Goal: Communication & Community: Answer question/provide support

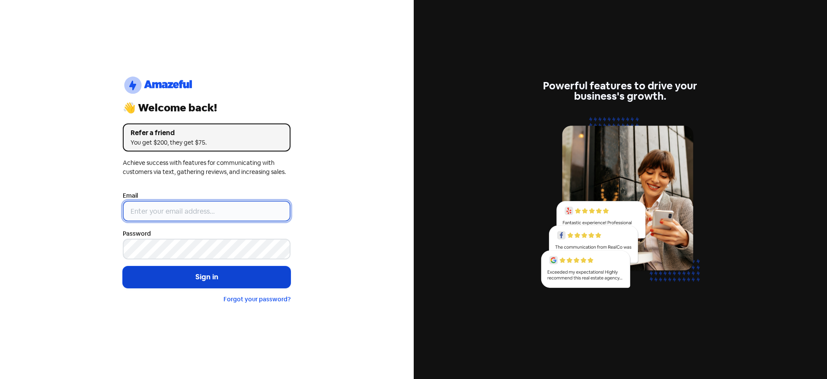
type input "[EMAIL_ADDRESS][DOMAIN_NAME]"
click at [252, 284] on button "Sign in" at bounding box center [207, 278] width 168 height 22
type input "[EMAIL_ADDRESS][DOMAIN_NAME]"
click at [195, 281] on button "Sign in" at bounding box center [207, 278] width 168 height 22
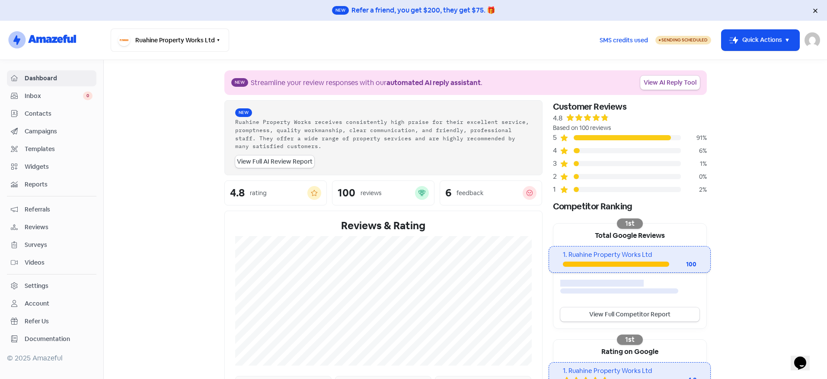
click at [43, 228] on span "Reviews" at bounding box center [59, 227] width 68 height 9
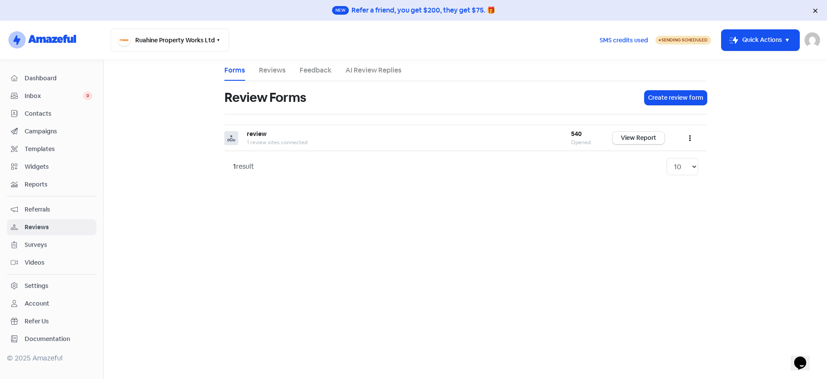
click at [270, 76] on li "Reviews" at bounding box center [272, 70] width 27 height 21
click at [271, 72] on link "Reviews" at bounding box center [272, 70] width 27 height 10
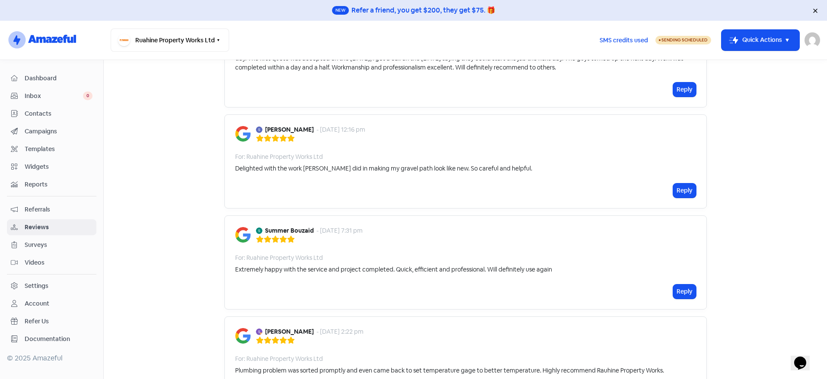
scroll to position [173, 0]
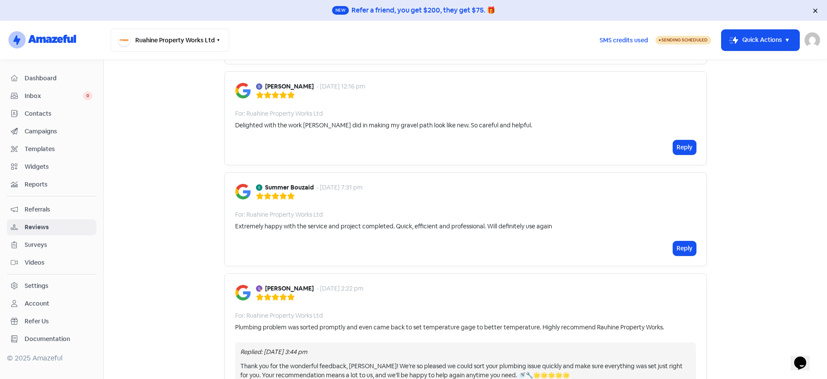
click at [568, 242] on div "Reply" at bounding box center [465, 249] width 461 height 14
click at [685, 248] on button "Reply" at bounding box center [684, 249] width 23 height 14
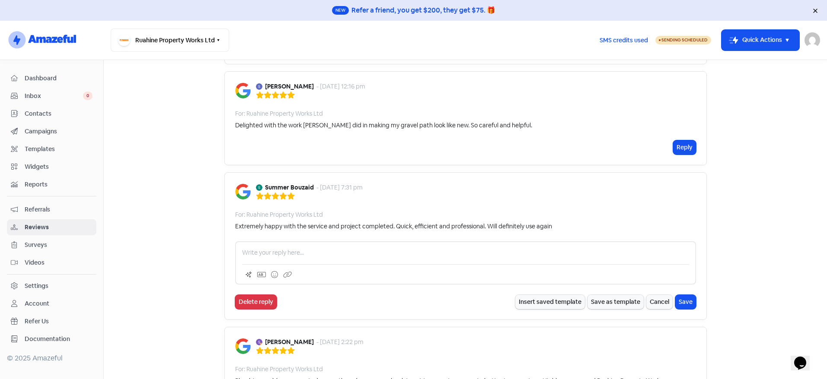
click at [325, 250] on p at bounding box center [465, 252] width 447 height 9
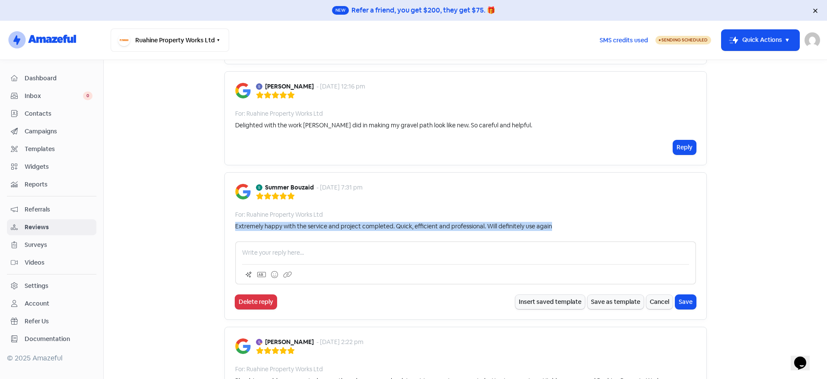
drag, startPoint x: 546, startPoint y: 227, endPoint x: 227, endPoint y: 226, distance: 318.9
click at [227, 226] on div "Summer Bouzaid - [DATE] 7:31 pm For: Ruahine Property Works Ltd Extremely happy…" at bounding box center [465, 246] width 482 height 148
copy div "Extremely happy with the service and project completed. Quick, efficient and pr…"
drag, startPoint x: 261, startPoint y: 185, endPoint x: 554, endPoint y: 225, distance: 295.8
click at [554, 225] on div "Summer Bouzaid - [DATE] 7:31 pm For: Ruahine Property Works Ltd Extremely happy…" at bounding box center [465, 246] width 482 height 148
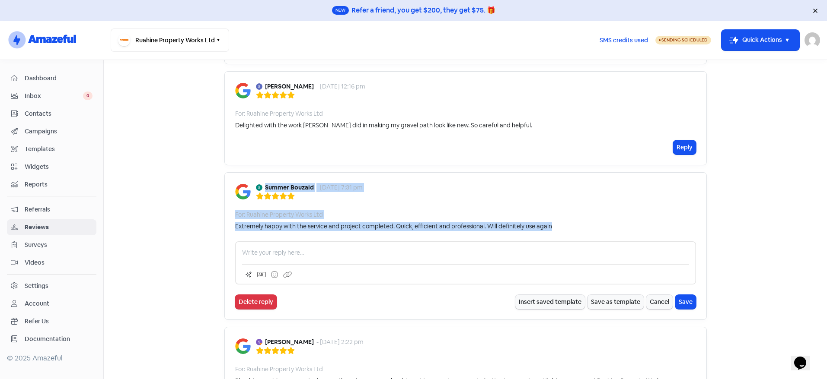
copy div "Summer Bouzaid - [DATE] 7:31 pm For: Ruahine Property Works Ltd Extremely happy…"
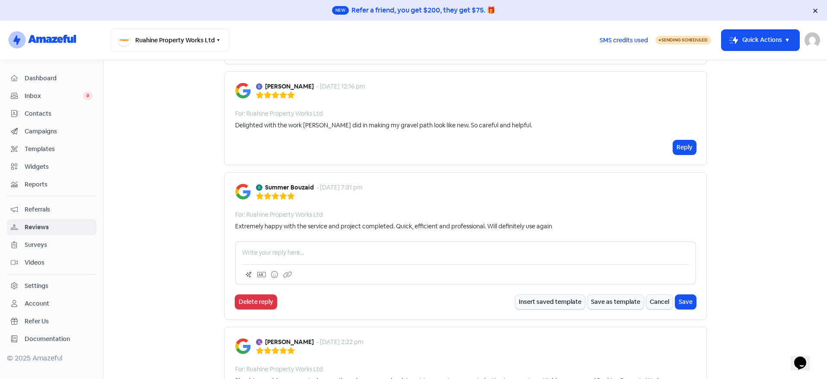
click at [259, 249] on p at bounding box center [465, 252] width 447 height 9
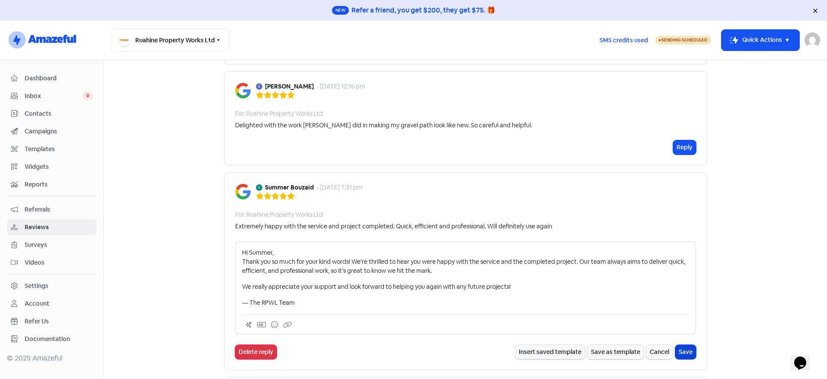
click at [685, 350] on button "Save" at bounding box center [685, 352] width 21 height 14
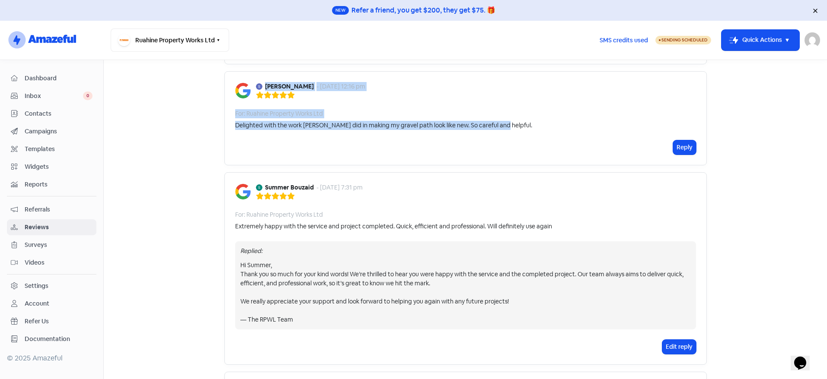
drag, startPoint x: 518, startPoint y: 131, endPoint x: 262, endPoint y: 86, distance: 260.2
click at [262, 86] on div "[PERSON_NAME] - [DATE] 12:16 pm For: Ruahine Property Works Ltd Delighted with …" at bounding box center [465, 118] width 482 height 94
copy div "[PERSON_NAME] - [DATE] 12:16 pm For: Ruahine Property Works Ltd Delighted with …"
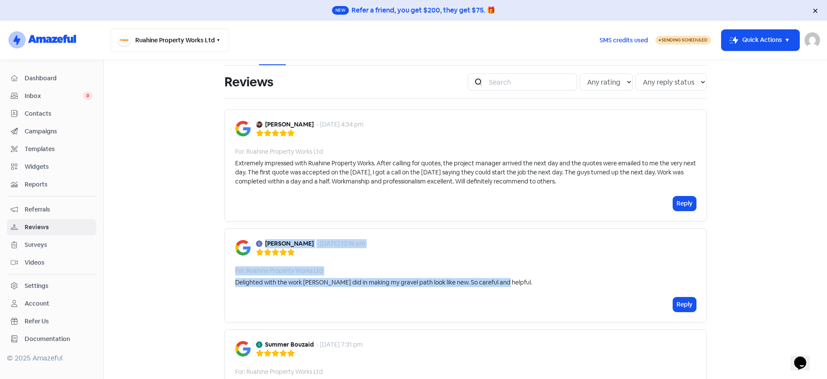
scroll to position [0, 0]
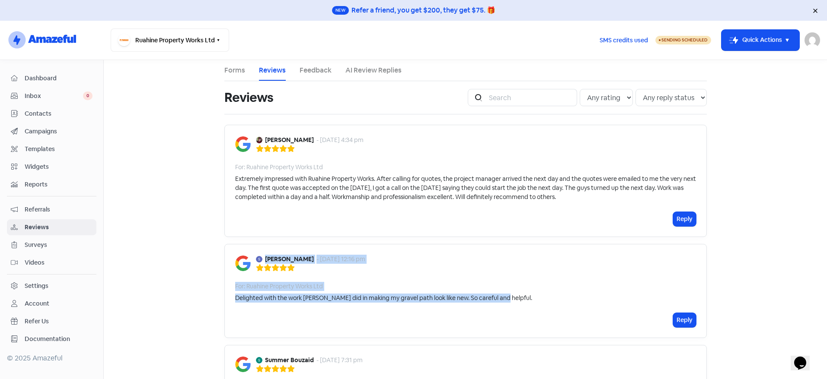
click at [679, 322] on button "Reply" at bounding box center [684, 320] width 23 height 14
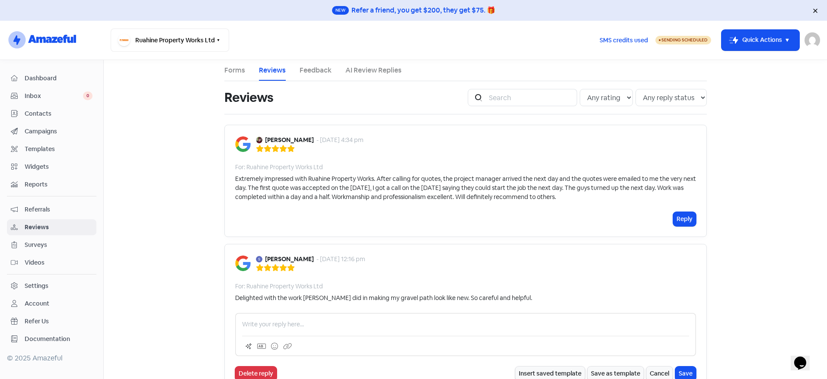
click at [295, 326] on p at bounding box center [465, 324] width 447 height 9
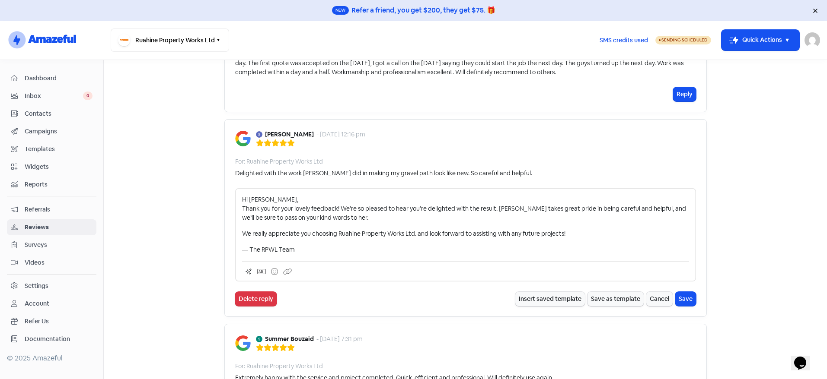
scroll to position [130, 0]
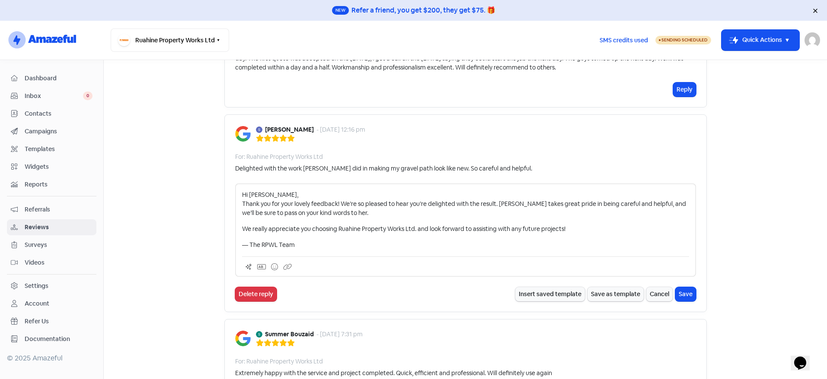
click at [273, 195] on p "Hi [PERSON_NAME], Thank you for your lovely feedback! We’re so pleased to hear …" at bounding box center [465, 204] width 447 height 27
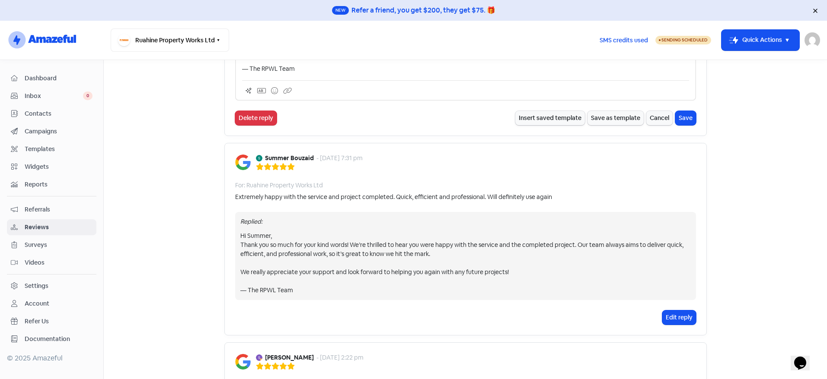
scroll to position [303, 0]
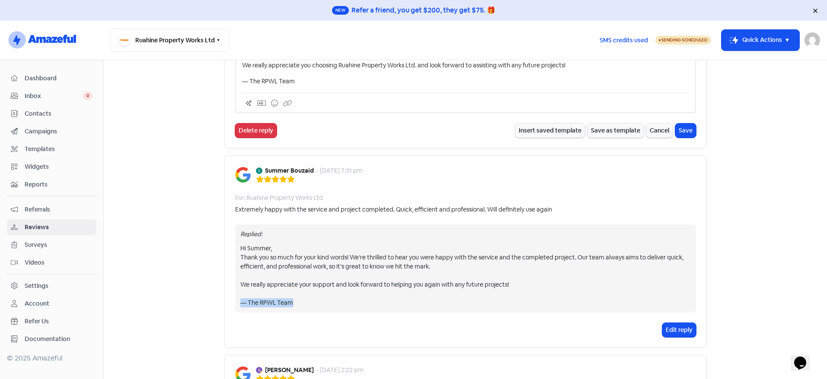
drag, startPoint x: 292, startPoint y: 303, endPoint x: 231, endPoint y: 303, distance: 60.5
click at [231, 303] on div "Summer Bouzaid - [DATE] 7:31 pm For: Ruahine Property Works Ltd Extremely happy…" at bounding box center [465, 252] width 482 height 193
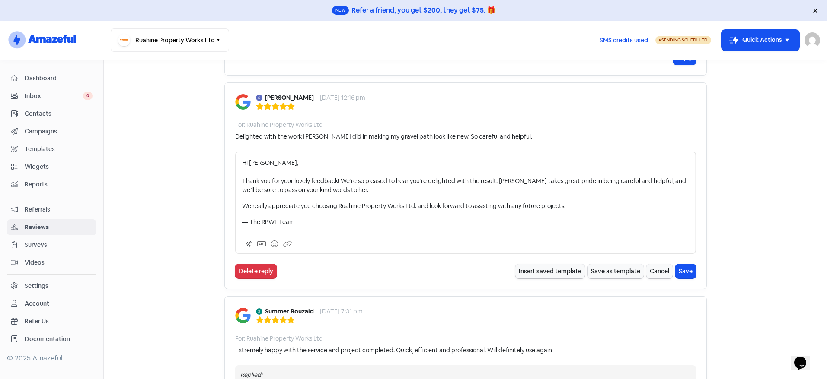
scroll to position [130, 0]
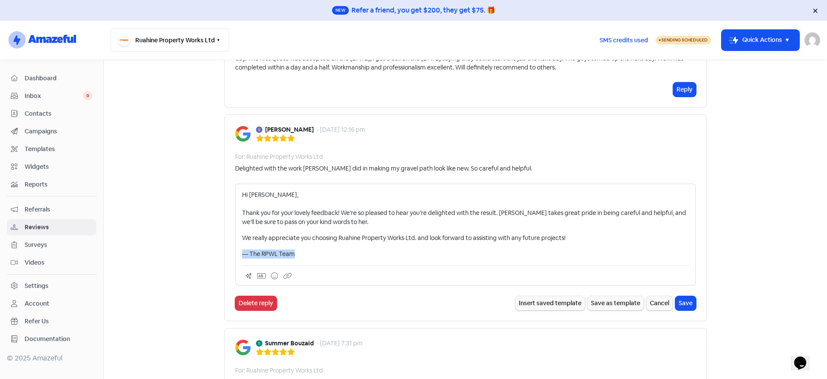
drag, startPoint x: 305, startPoint y: 252, endPoint x: 230, endPoint y: 253, distance: 74.8
click at [214, 256] on main "Forms Reviews Feedback AI Review Replies Reviews Icon For Search Any rating 5 s…" at bounding box center [465, 219] width 723 height 319
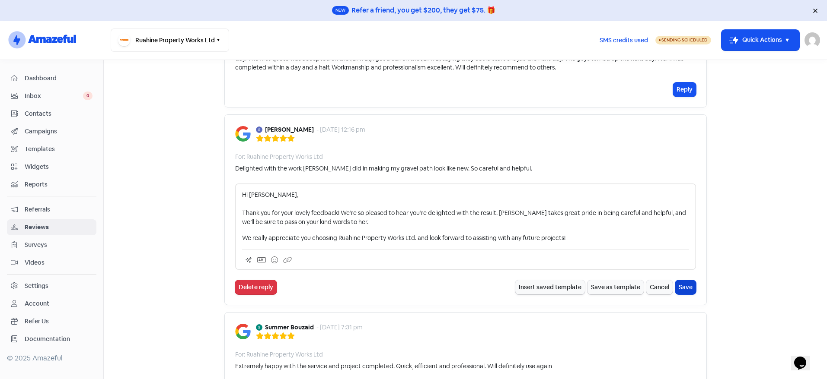
click at [690, 288] on button "Save" at bounding box center [685, 287] width 21 height 14
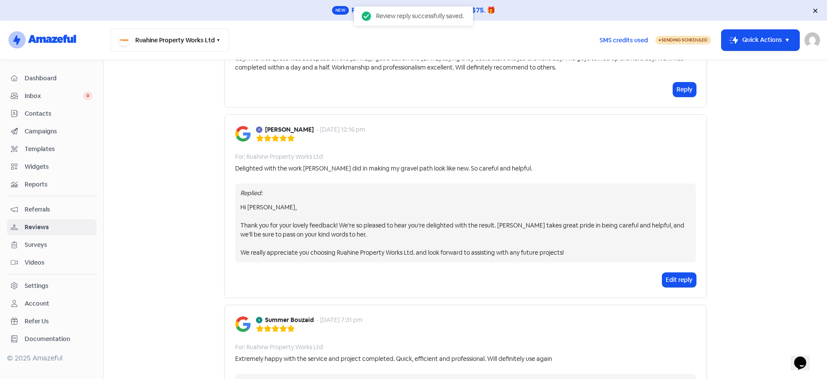
drag, startPoint x: 686, startPoint y: 288, endPoint x: 566, endPoint y: 322, distance: 125.2
click at [676, 280] on button "Edit reply" at bounding box center [679, 280] width 34 height 14
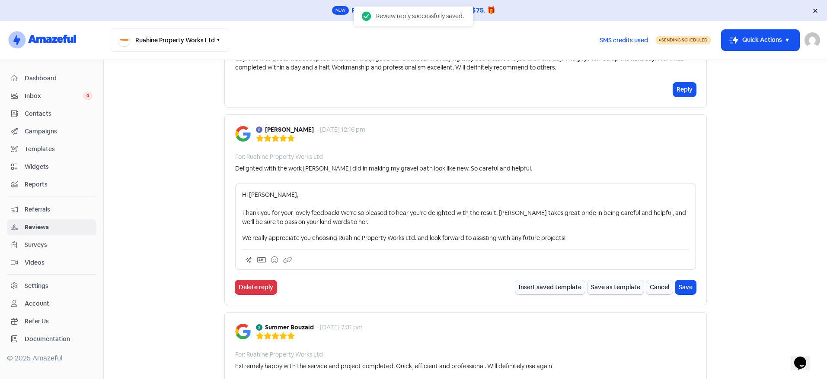
click at [328, 223] on p "Hi [PERSON_NAME], Thank you for your lovely feedback! We’re so pleased to hear …" at bounding box center [465, 209] width 447 height 36
click at [683, 291] on button "Save" at bounding box center [685, 287] width 21 height 14
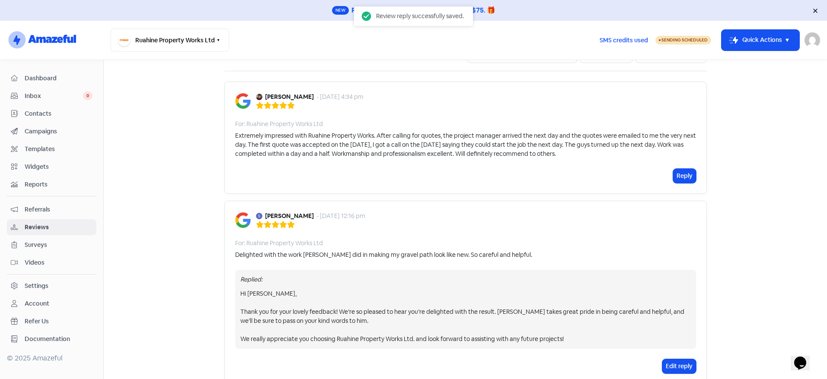
scroll to position [0, 0]
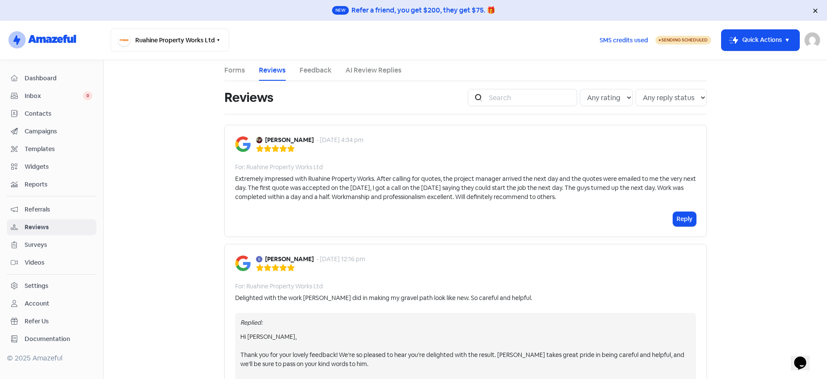
click at [588, 200] on div "Extremely impressed with Ruahine Property Works. After calling for quotes, the …" at bounding box center [465, 188] width 461 height 27
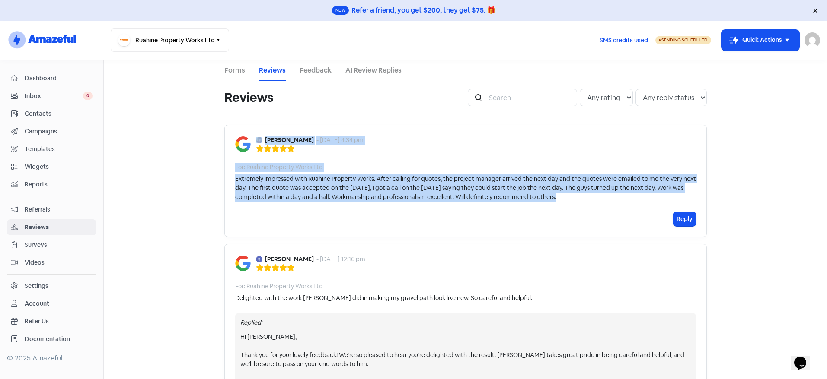
drag, startPoint x: 560, startPoint y: 198, endPoint x: 256, endPoint y: 138, distance: 310.1
click at [256, 138] on div "[PERSON_NAME] - [DATE] 4:34 pm For: Ruahine Property Works Ltd Extremely impres…" at bounding box center [465, 181] width 482 height 112
copy div "[PERSON_NAME] - [DATE] 4:34 pm For: Ruahine Property Works Ltd Extremely impres…"
click at [673, 213] on button "Reply" at bounding box center [684, 219] width 23 height 14
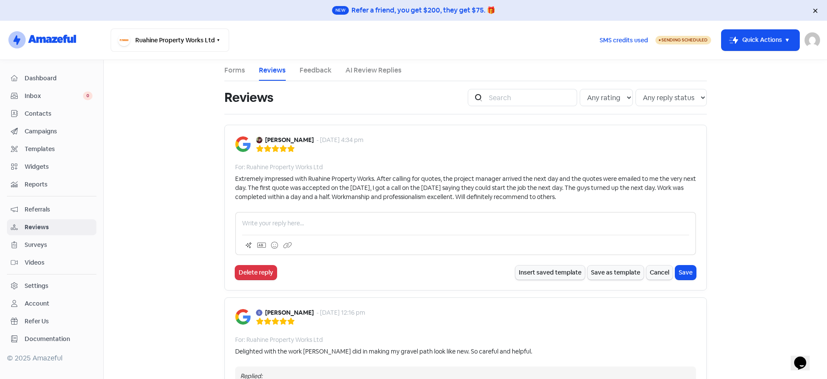
click at [312, 224] on p at bounding box center [465, 223] width 447 height 9
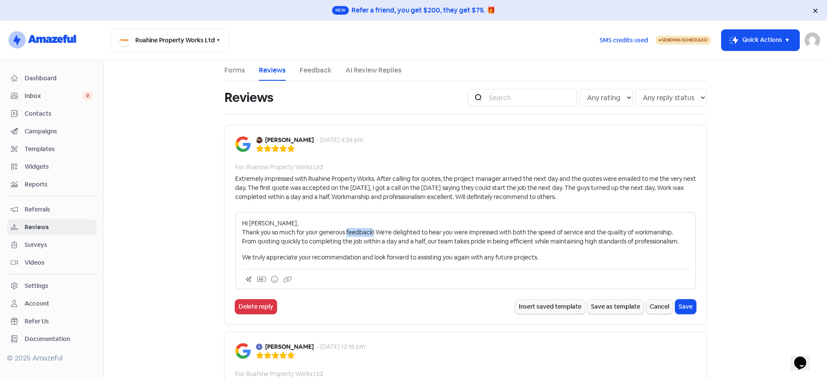
drag, startPoint x: 343, startPoint y: 232, endPoint x: 366, endPoint y: 230, distance: 23.4
click at [369, 231] on p "Hi [PERSON_NAME], Thank you so much for your generous feedback! We’re delighted…" at bounding box center [465, 232] width 447 height 27
click at [677, 301] on button "Save" at bounding box center [685, 307] width 21 height 14
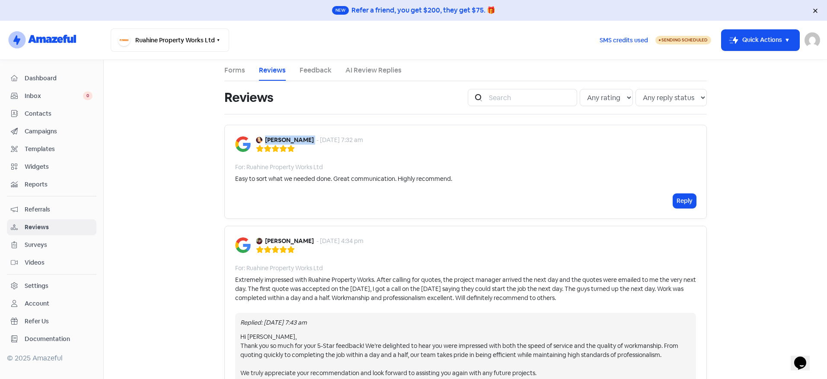
drag, startPoint x: 323, startPoint y: 141, endPoint x: 263, endPoint y: 139, distance: 59.7
click at [263, 139] on div "[PERSON_NAME] - [DATE] 7:32 am" at bounding box center [309, 140] width 107 height 9
copy b "[PERSON_NAME]"
click at [411, 166] on div "For: Ruahine Property Works Ltd" at bounding box center [465, 167] width 461 height 9
drag, startPoint x: 320, startPoint y: 140, endPoint x: 263, endPoint y: 136, distance: 57.2
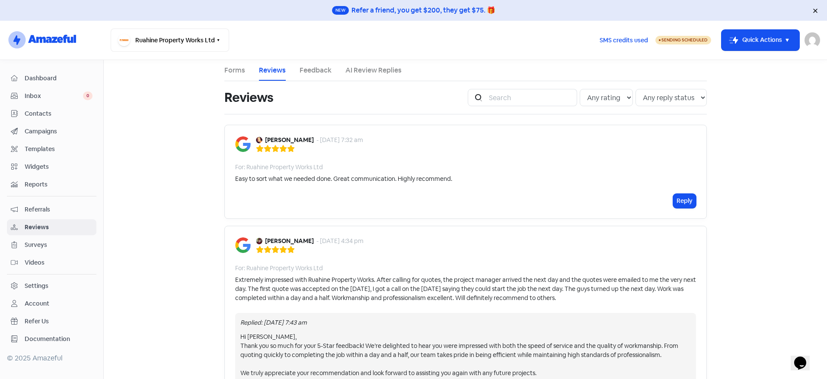
click at [265, 137] on b "Anthea Digby-Smith" at bounding box center [289, 140] width 49 height 9
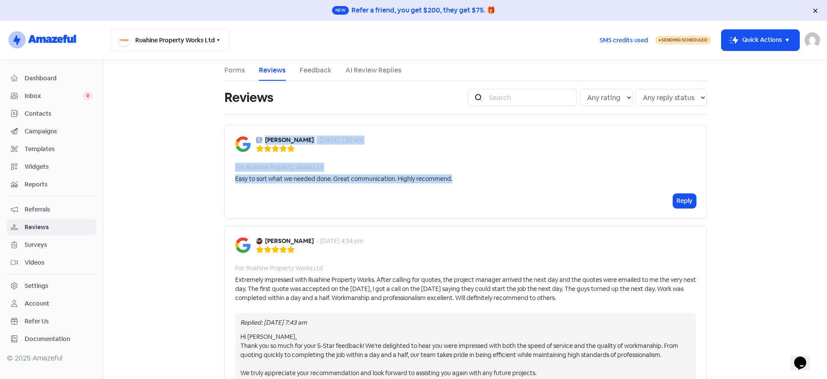
drag, startPoint x: 465, startPoint y: 186, endPoint x: 256, endPoint y: 135, distance: 214.9
click at [256, 135] on div "Anthea Digby-Smith - 21 Aug 2025, 7:32 am For: Ruahine Property Works Ltd Easy …" at bounding box center [465, 172] width 482 height 94
copy div "Anthea Digby-Smith - 21 Aug 2025, 7:32 am For: Ruahine Property Works Ltd Easy …"
click at [685, 199] on button "Reply" at bounding box center [684, 201] width 23 height 14
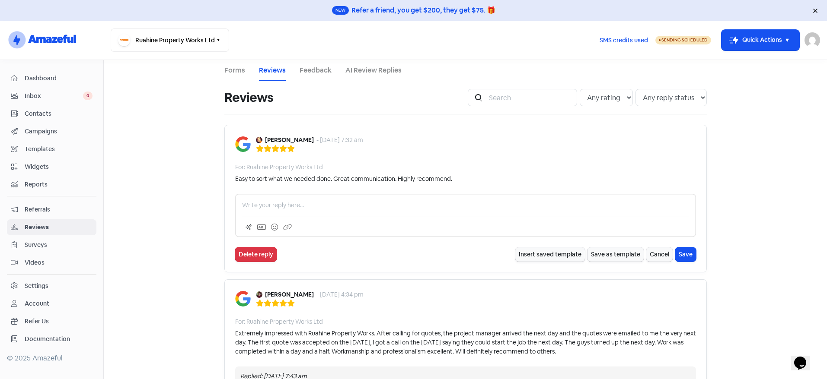
click at [269, 209] on p at bounding box center [465, 205] width 447 height 9
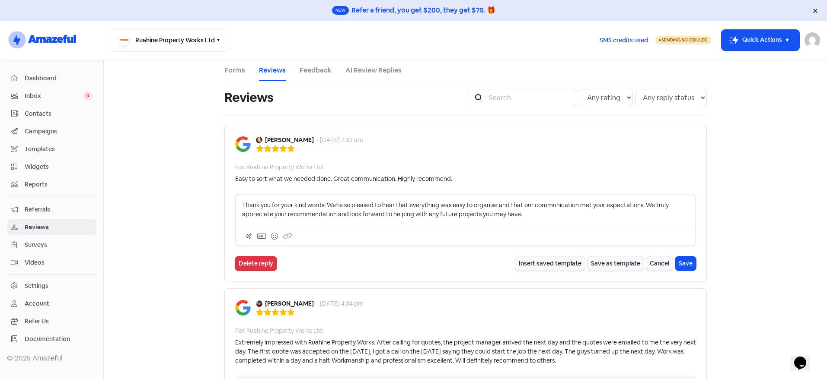
click at [322, 206] on p "Thank you for your kind words! We’re so pleased to hear that everything was eas…" at bounding box center [465, 210] width 447 height 18
click at [668, 206] on p "Thank you for your kind words, Anthea. We’re so pleased to hear that everything…" at bounding box center [465, 210] width 447 height 18
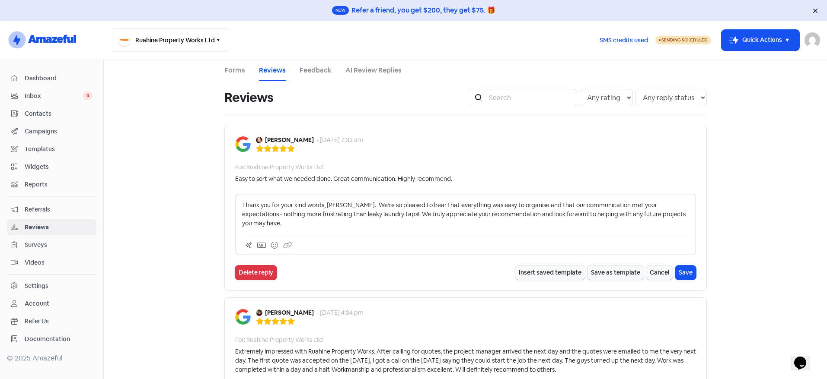
click at [374, 213] on p "Thank you for your kind words, Anthea. We’re so pleased to hear that everything…" at bounding box center [465, 214] width 447 height 27
drag, startPoint x: 373, startPoint y: 215, endPoint x: 240, endPoint y: 218, distance: 133.6
click at [242, 218] on p "Thank you for your kind words, Anthea. We’re so pleased to hear that everything…" at bounding box center [465, 214] width 447 height 27
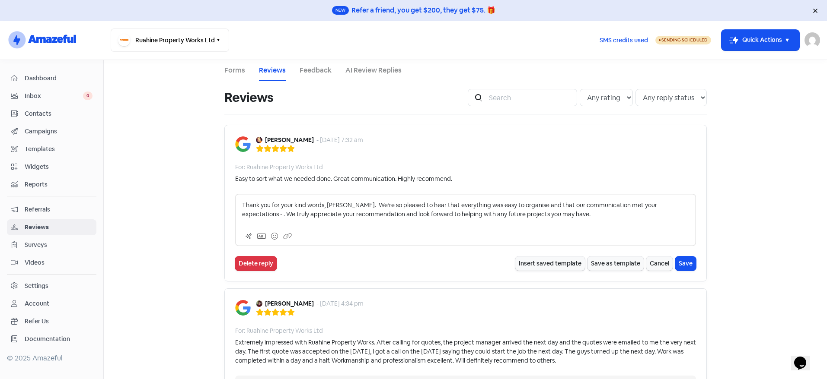
click at [347, 205] on p "Thank you for your kind words, Anthea. We’re so pleased to hear that everything…" at bounding box center [465, 210] width 447 height 18
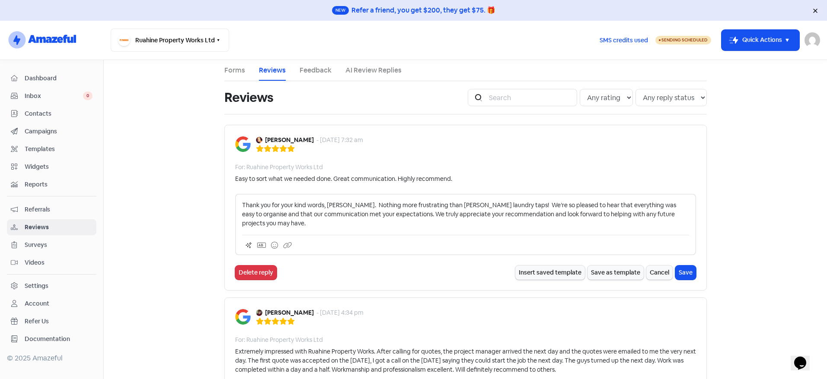
click at [353, 206] on p "Thank you for your kind words, Anthea. Nothing more frustrating than leaky laun…" at bounding box center [465, 214] width 447 height 27
drag, startPoint x: 481, startPoint y: 204, endPoint x: 498, endPoint y: 202, distance: 17.4
click at [501, 206] on p "Thank you for your kind words, Anthea. Nothing more frustrating than leaky laun…" at bounding box center [465, 214] width 447 height 27
drag, startPoint x: 487, startPoint y: 206, endPoint x: 492, endPoint y: 207, distance: 4.3
click at [492, 207] on p "Thank you for your kind words, Anthea. Nothing more frustrating than leaky laun…" at bounding box center [465, 214] width 447 height 27
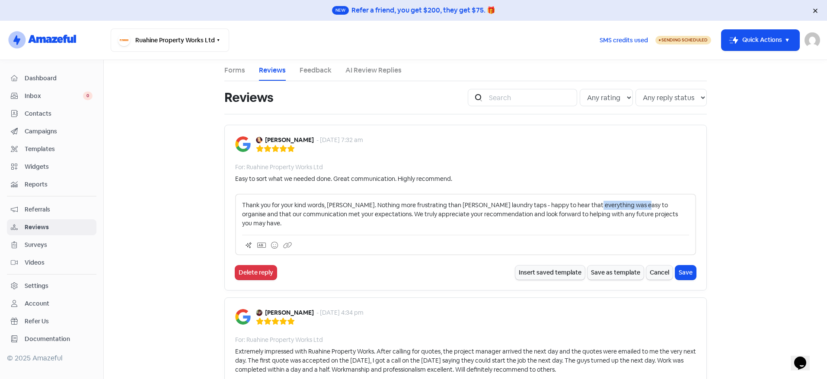
drag, startPoint x: 583, startPoint y: 206, endPoint x: 628, endPoint y: 204, distance: 45.8
click at [628, 204] on p "Thank you for your kind words, Anthea. Nothing more frustrating than leaky laun…" at bounding box center [465, 214] width 447 height 27
click at [626, 204] on p "Thank you for your kind words, Anthea. Nothing more frustrating than leaky laun…" at bounding box center [465, 214] width 447 height 27
drag, startPoint x: 570, startPoint y: 205, endPoint x: 628, endPoint y: 207, distance: 58.8
click at [628, 207] on p "Thank you for your kind words, Anthea. Nothing more frustrating than leaky laun…" at bounding box center [465, 214] width 447 height 27
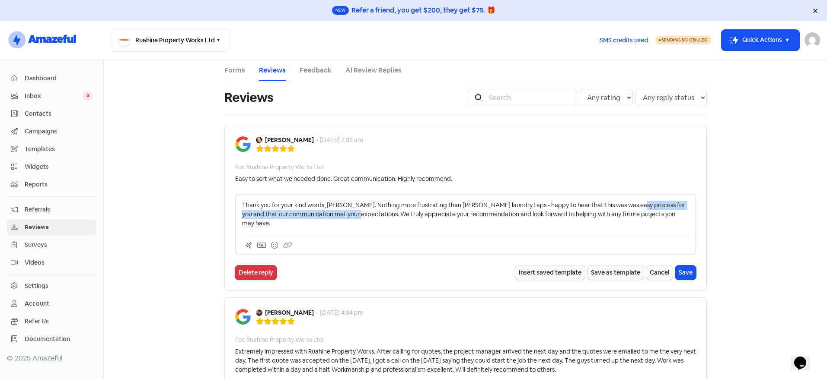
drag, startPoint x: 623, startPoint y: 204, endPoint x: 355, endPoint y: 219, distance: 268.3
click at [355, 219] on div "Thank you for your kind words, Anthea. Nothing more frustrating than leaky laun…" at bounding box center [465, 224] width 461 height 61
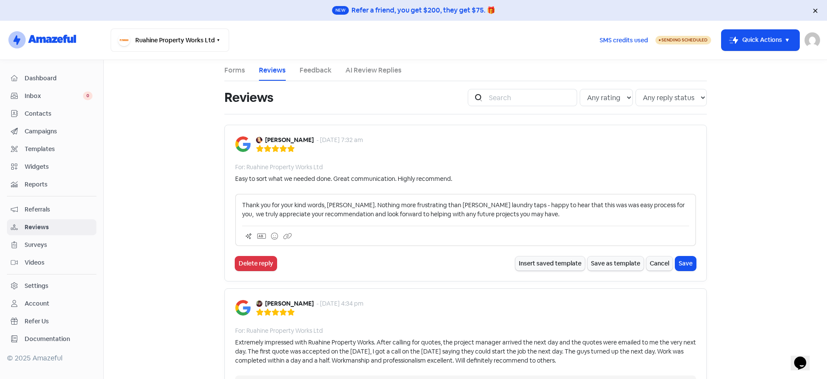
click at [636, 204] on p "Thank you for your kind words, Anthea. Nothing more frustrating than leaky laun…" at bounding box center [465, 210] width 447 height 18
drag, startPoint x: 587, startPoint y: 207, endPoint x: 578, endPoint y: 207, distance: 9.1
click at [578, 207] on p "Thank you for your kind words, Anthea. Nothing more frustrating than leaky laun…" at bounding box center [465, 210] width 447 height 18
click at [454, 213] on p "Thank you for your kind words, Anthea. Nothing more frustrating than leaky laun…" at bounding box center [465, 210] width 447 height 18
click at [559, 213] on p "Thank you for your kind words, Anthea. Nothing more frustrating than leaky laun…" at bounding box center [465, 210] width 447 height 18
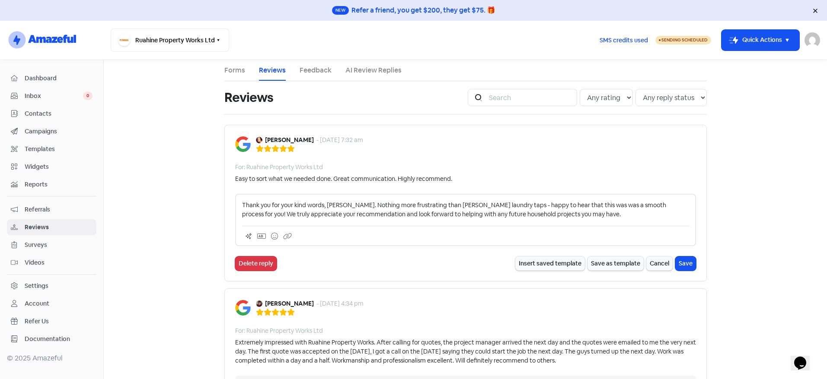
click at [578, 215] on p "Thank you for your kind words, Anthea. Nothing more frustrating than leaky laun…" at bounding box center [465, 210] width 447 height 18
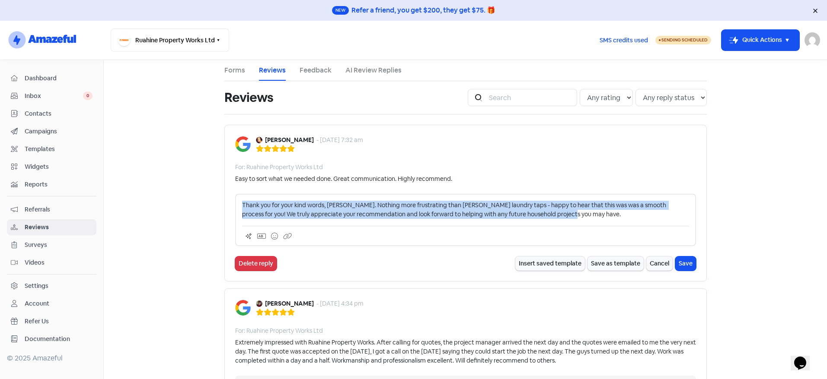
drag, startPoint x: 538, startPoint y: 224, endPoint x: 238, endPoint y: 205, distance: 300.5
click at [238, 205] on div "Thank you for your kind words, Anthea. Nothing more frustrating than leaky laun…" at bounding box center [465, 220] width 461 height 52
copy p "Thank you for your kind words, Anthea. Nothing more frustrating than leaky laun…"
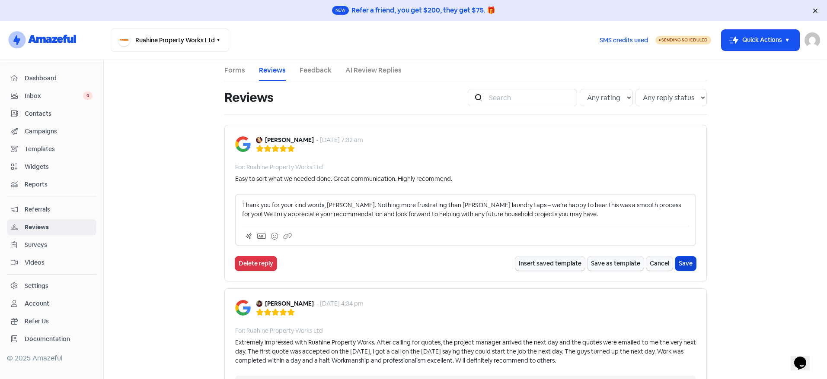
click at [687, 262] on button "Save" at bounding box center [685, 264] width 21 height 14
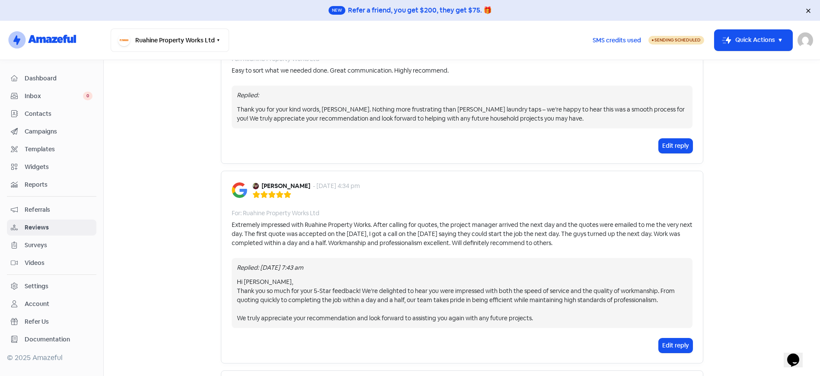
scroll to position [130, 0]
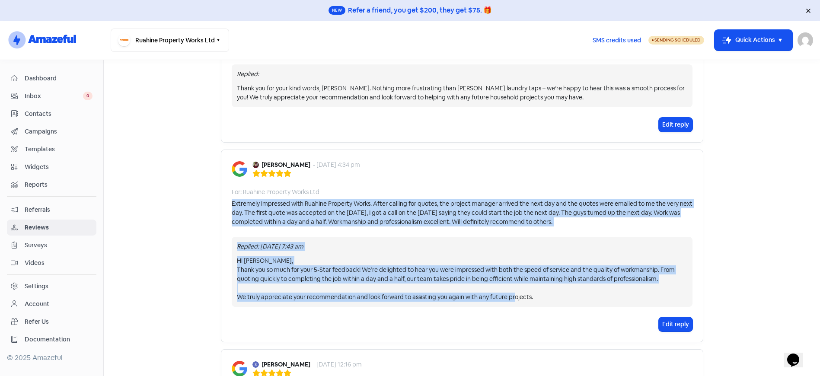
drag, startPoint x: 563, startPoint y: 303, endPoint x: 223, endPoint y: 205, distance: 354.0
click at [223, 205] on div "Sylvie O'Donnell - 20 Aug 2025, 4:34 pm For: Ruahine Property Works Ltd Extreme…" at bounding box center [462, 246] width 482 height 193
click at [241, 215] on div "Extremely impressed with Ruahine Property Works. After calling for quotes, the …" at bounding box center [462, 212] width 461 height 27
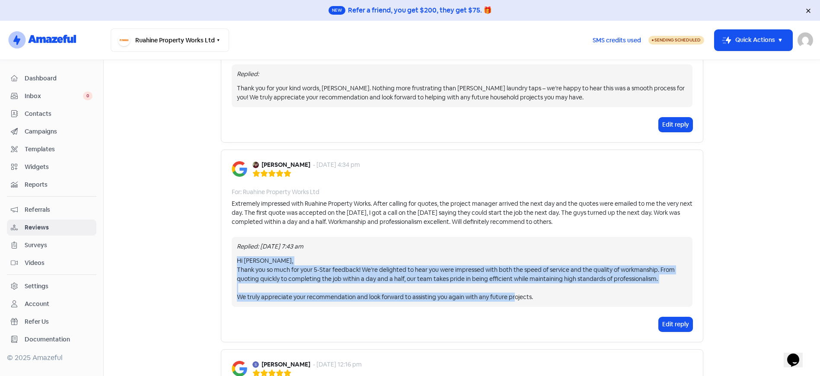
drag, startPoint x: 556, startPoint y: 296, endPoint x: 230, endPoint y: 265, distance: 327.3
click at [232, 265] on div "Replied: 21 Aug 2025, 7:43 am Hi Sylvie, Thank you so much for your 5-Star feed…" at bounding box center [462, 272] width 461 height 70
copy div "Hi Sylvie, Thank you so much for your 5-Star feedback! We’re delighted to hear …"
